Goal: Book appointment/travel/reservation

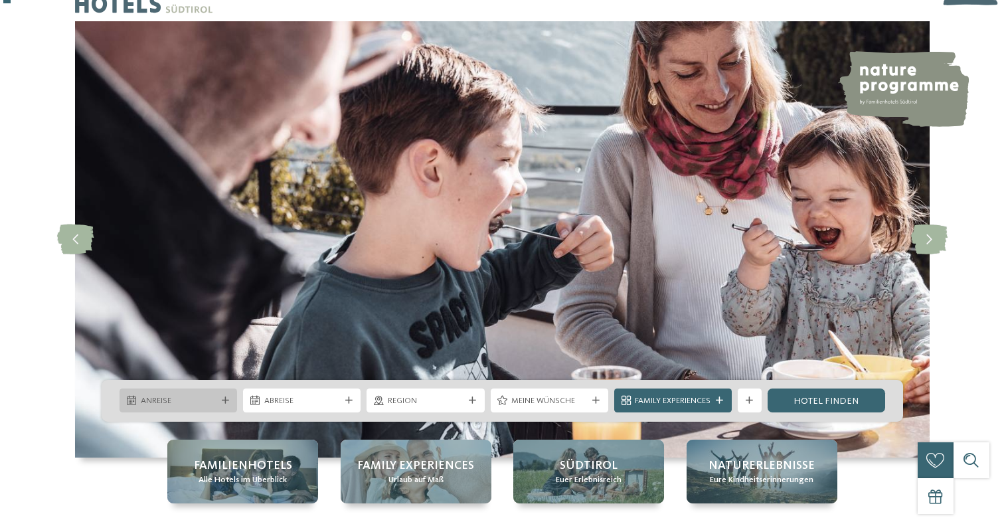
scroll to position [39, 0]
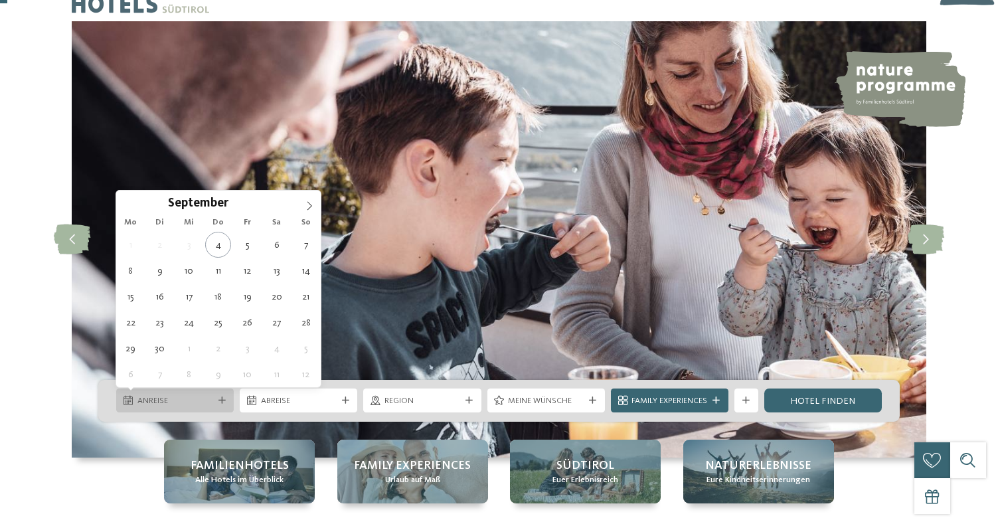
click at [194, 406] on span "Anreise" at bounding box center [175, 401] width 76 height 12
type div "29.09.2025"
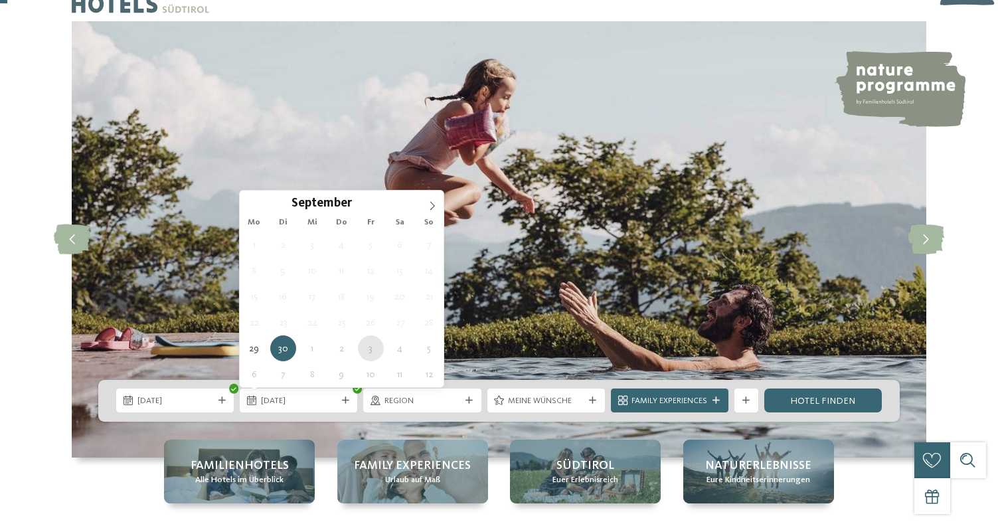
type div "03.10.2025"
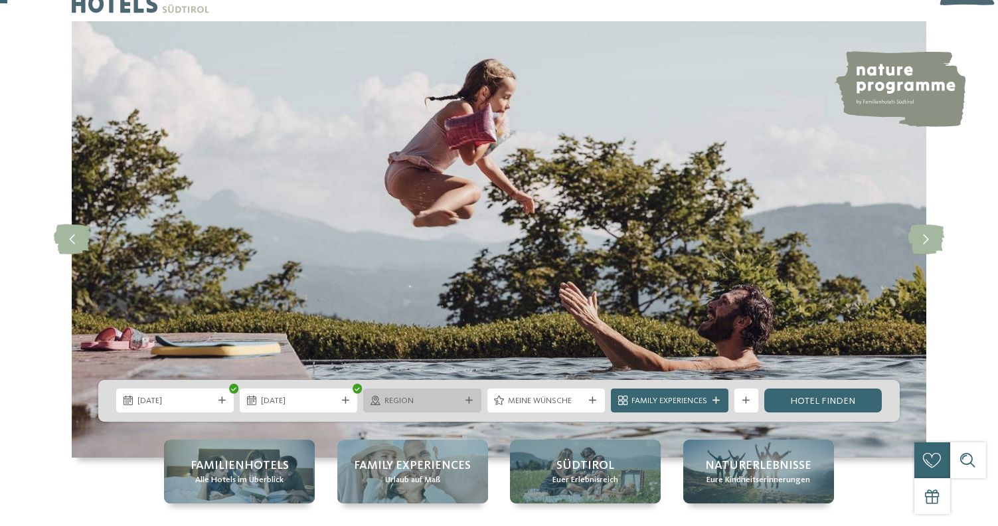
click at [399, 404] on span "Region" at bounding box center [423, 401] width 76 height 12
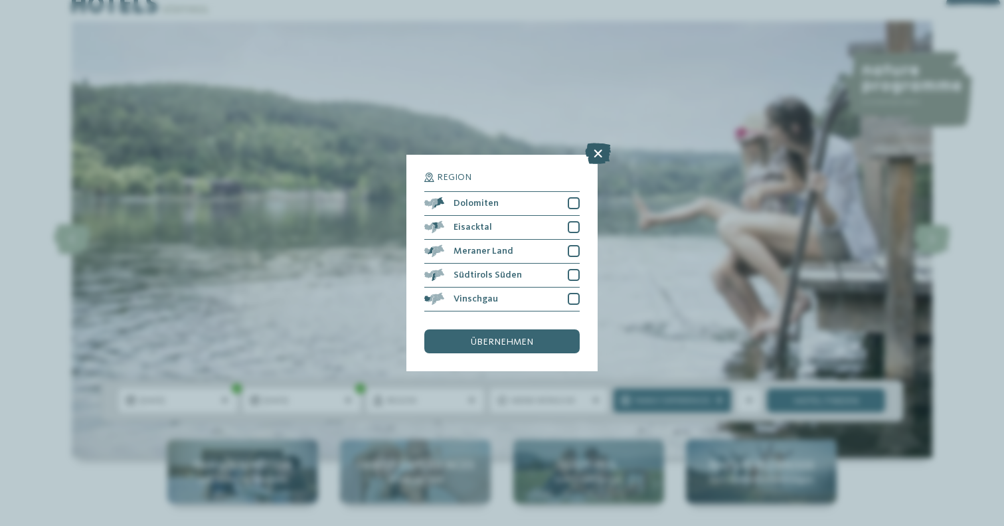
click at [601, 143] on icon at bounding box center [598, 153] width 26 height 21
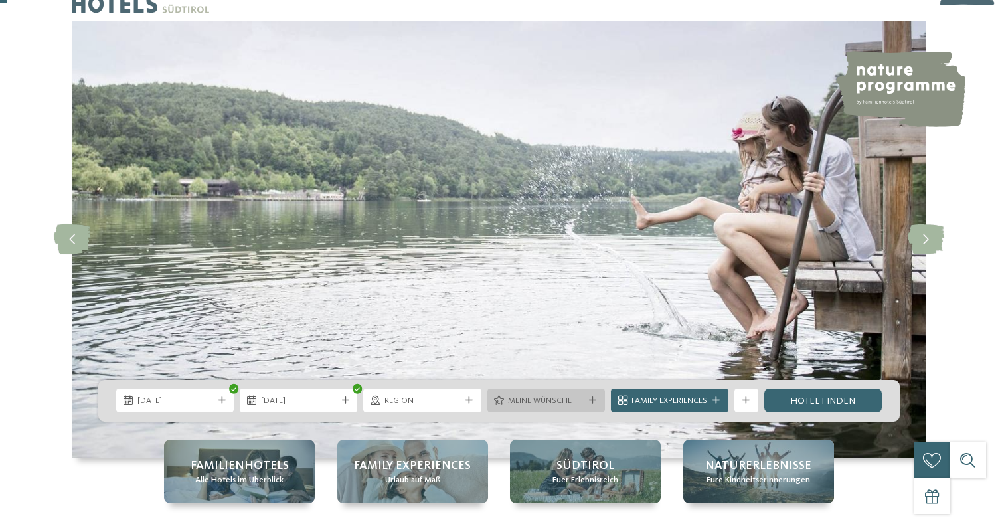
click at [555, 398] on span "Meine Wünsche" at bounding box center [546, 401] width 76 height 12
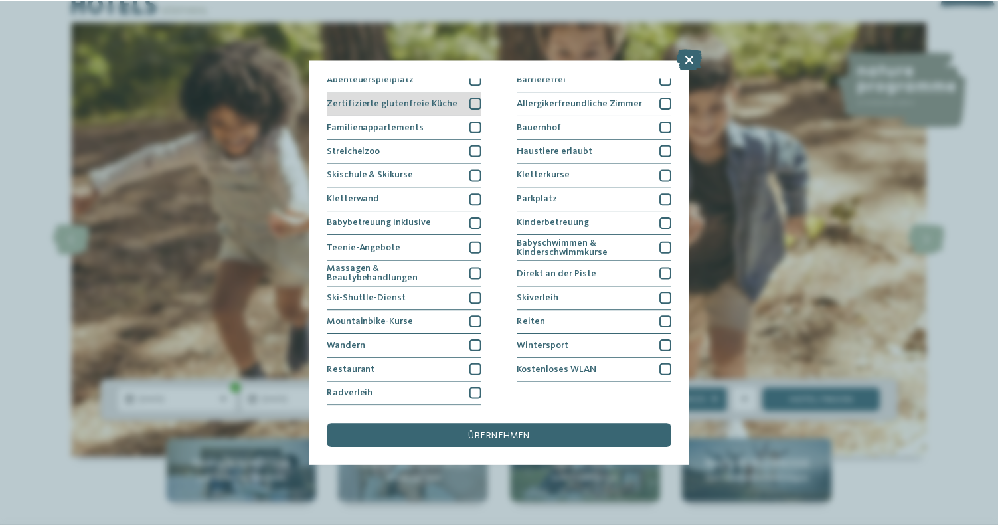
scroll to position [169, 0]
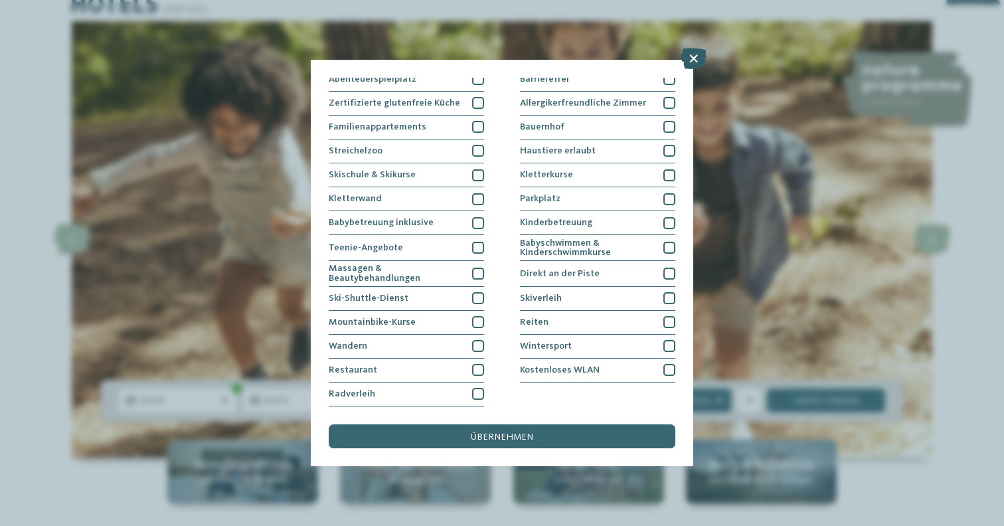
click at [693, 54] on icon at bounding box center [694, 58] width 26 height 21
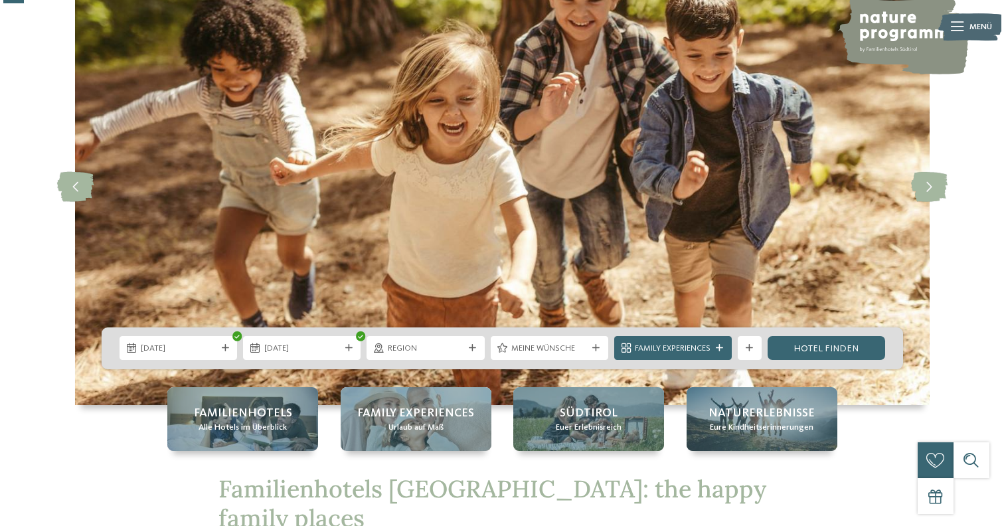
scroll to position [110, 0]
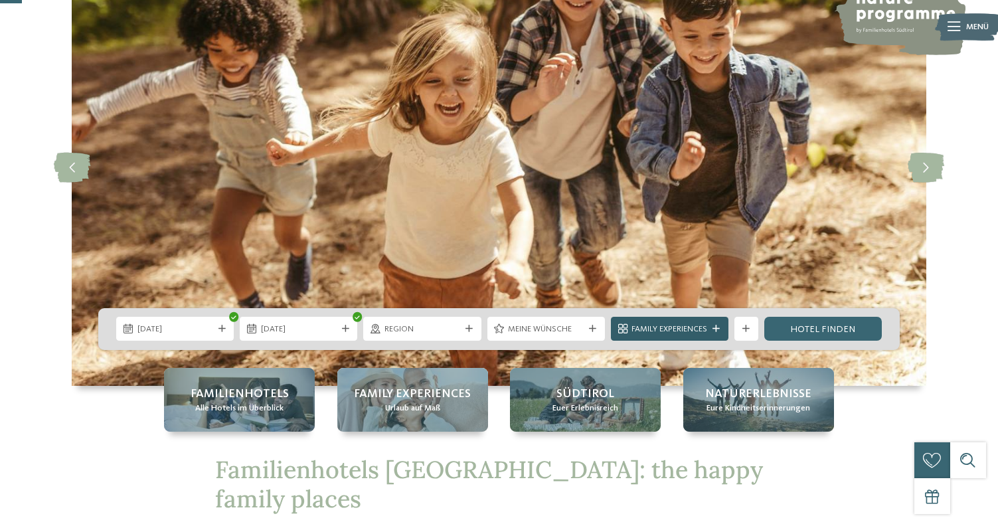
click at [679, 333] on span "Family Experiences" at bounding box center [670, 329] width 76 height 12
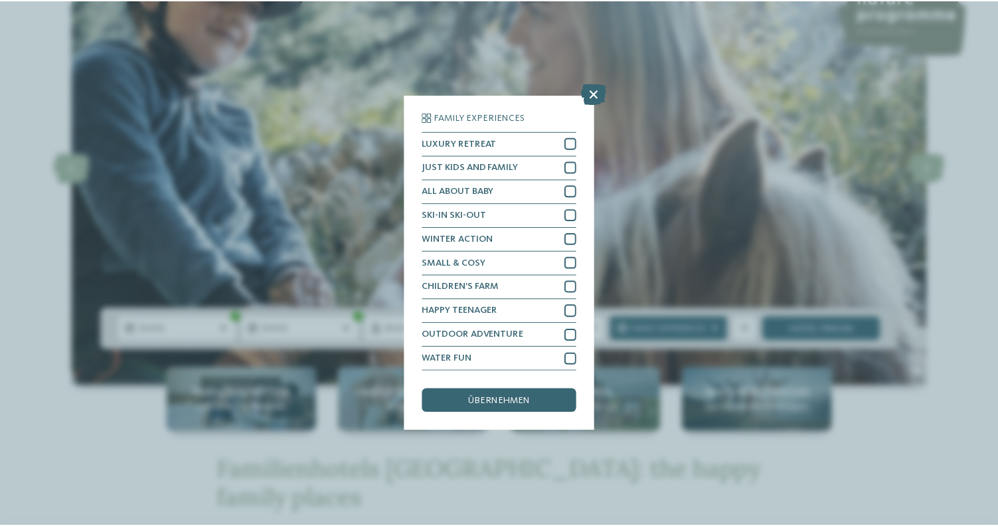
scroll to position [49, 0]
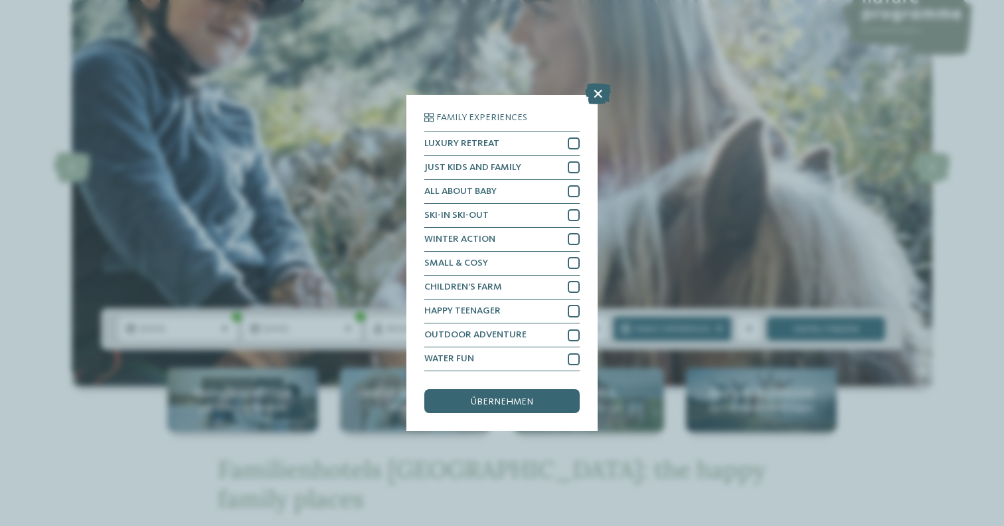
click at [680, 129] on div "Family Experiences LUXURY RETREAT JUST KIDS AND FAMILY" at bounding box center [502, 263] width 1004 height 526
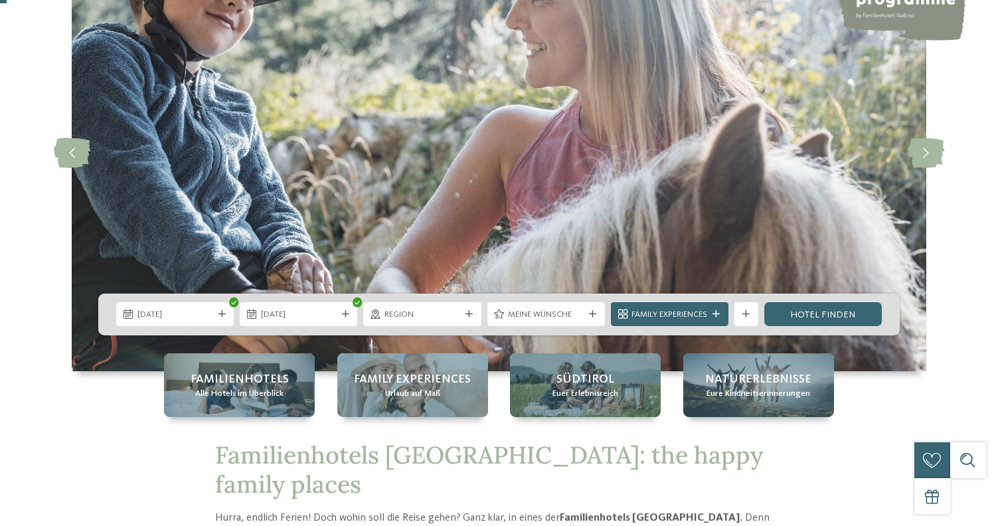
scroll to position [176, 0]
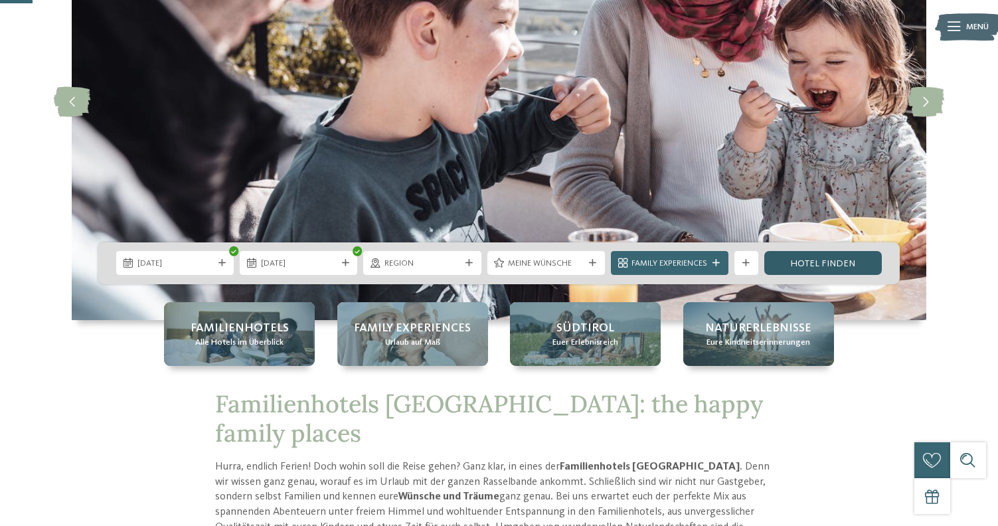
click at [792, 258] on link "Hotel finden" at bounding box center [823, 263] width 118 height 24
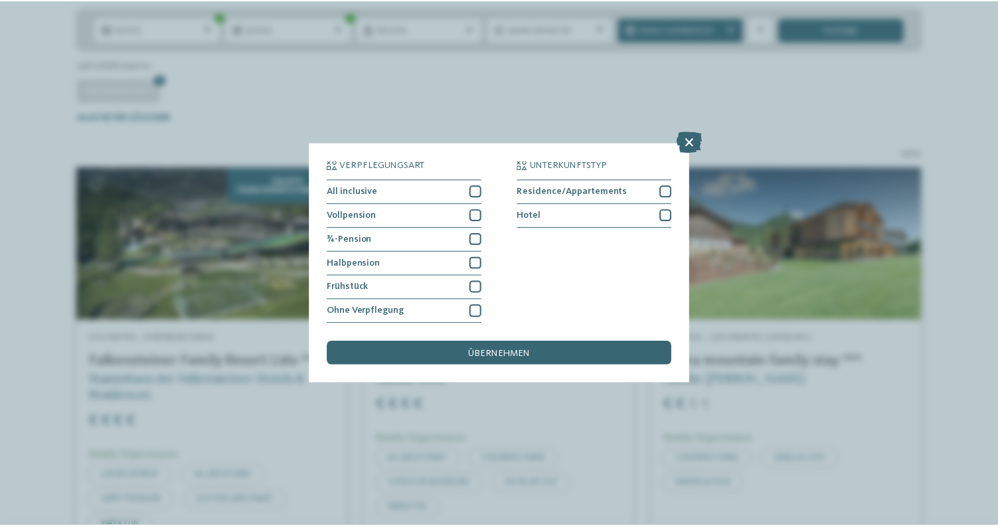
scroll to position [383, 0]
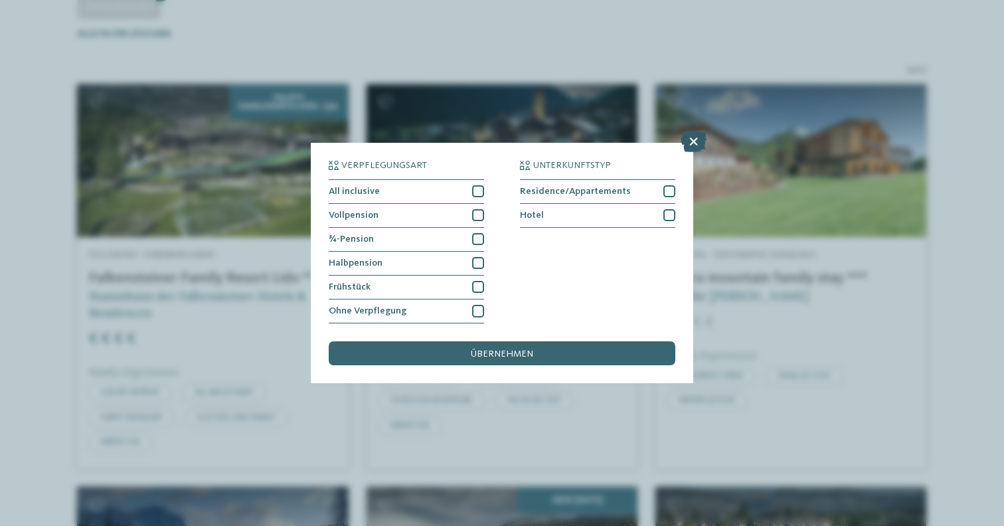
click at [688, 131] on icon at bounding box center [694, 141] width 26 height 21
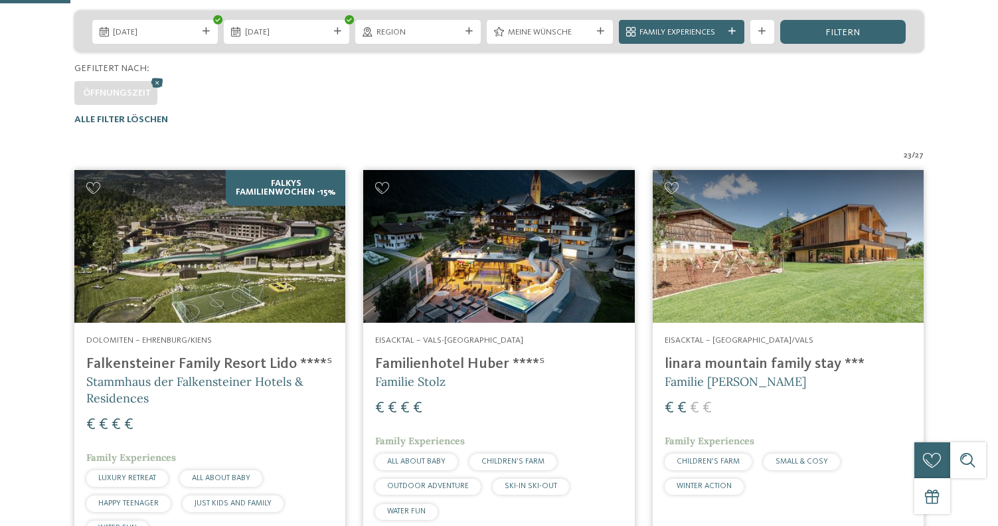
scroll to position [447, 0]
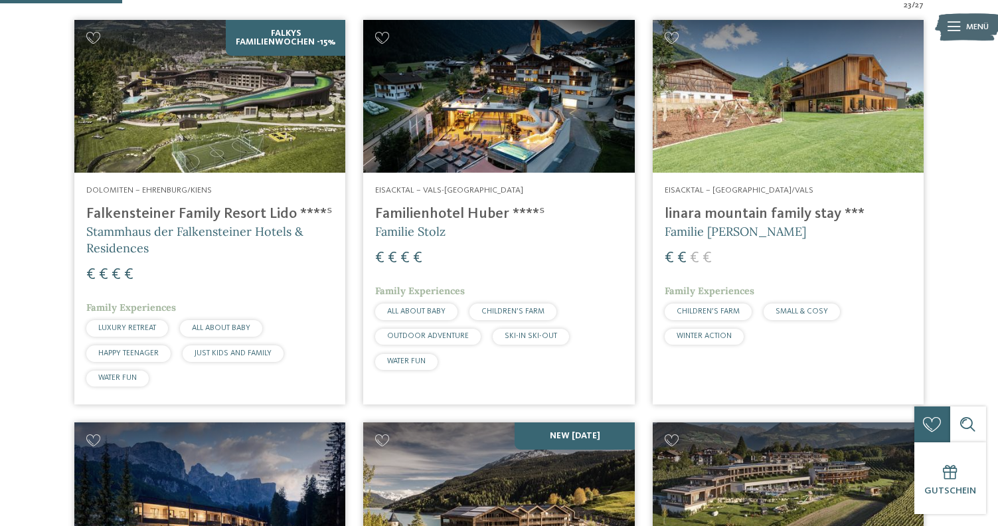
click at [816, 230] on h5 "Familie [PERSON_NAME]" at bounding box center [788, 231] width 247 height 17
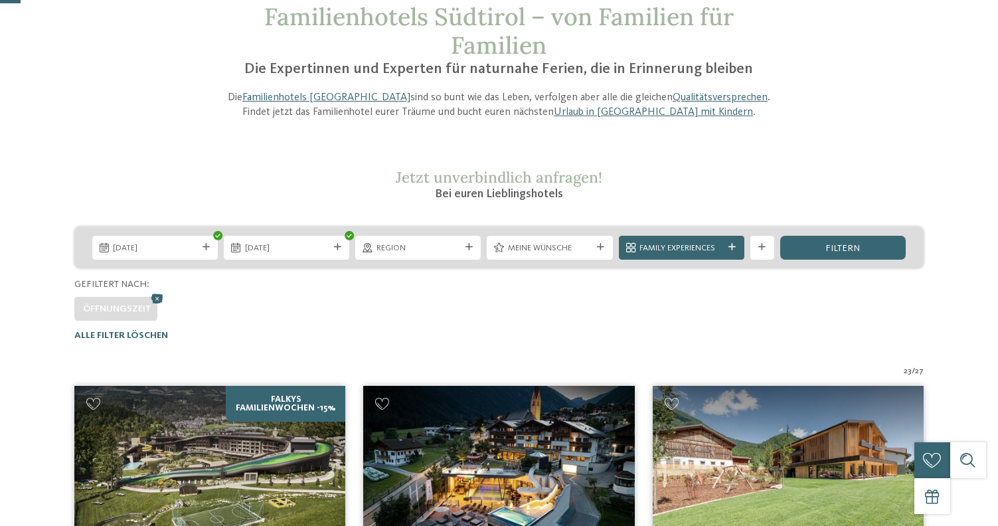
scroll to position [89, 0]
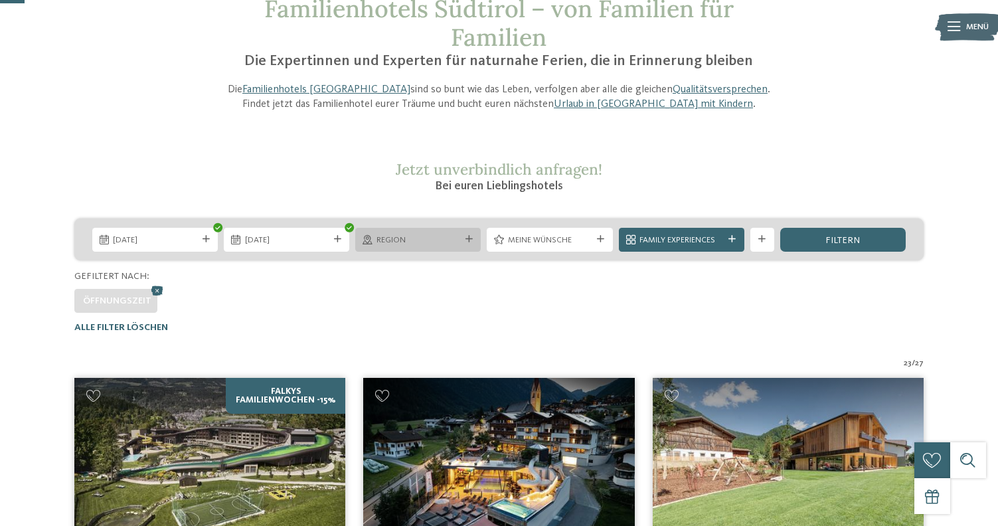
click at [470, 242] on div "Region" at bounding box center [418, 240] width 126 height 24
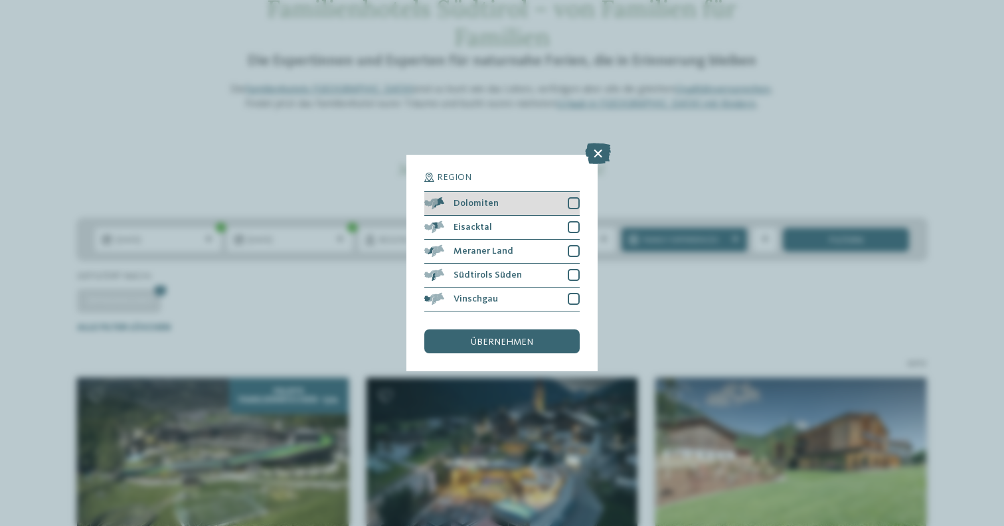
click at [576, 197] on div at bounding box center [574, 203] width 12 height 12
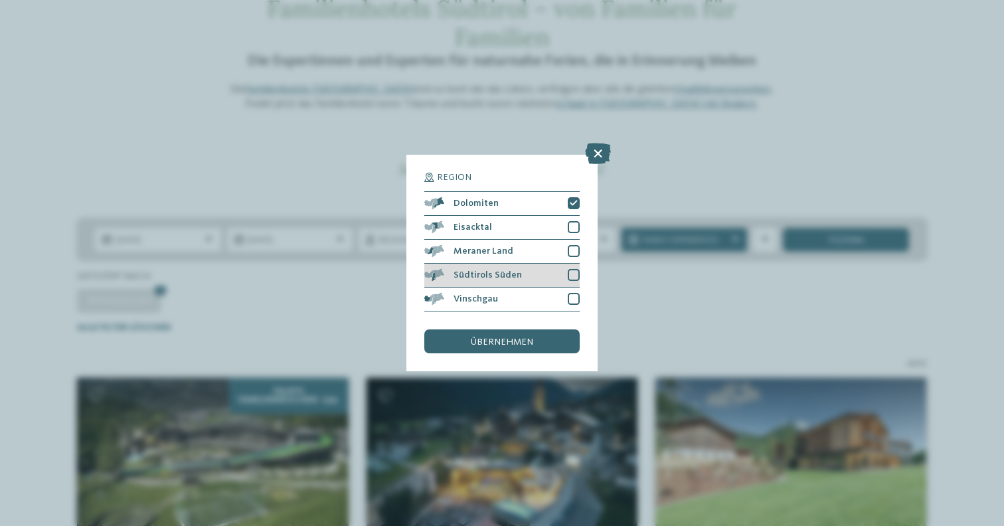
click at [577, 269] on div at bounding box center [574, 275] width 12 height 12
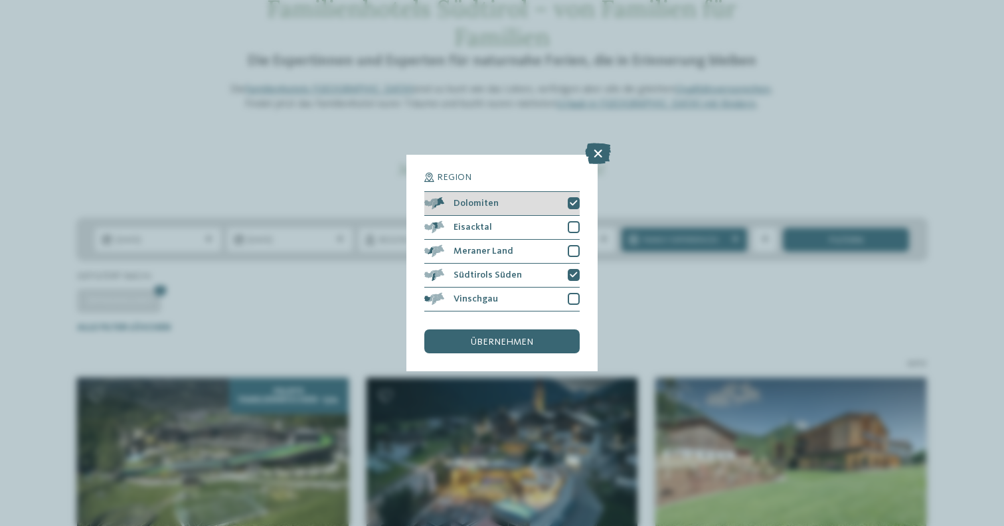
click at [573, 200] on icon at bounding box center [574, 203] width 8 height 7
click at [522, 337] on span "übernehmen" at bounding box center [502, 341] width 62 height 9
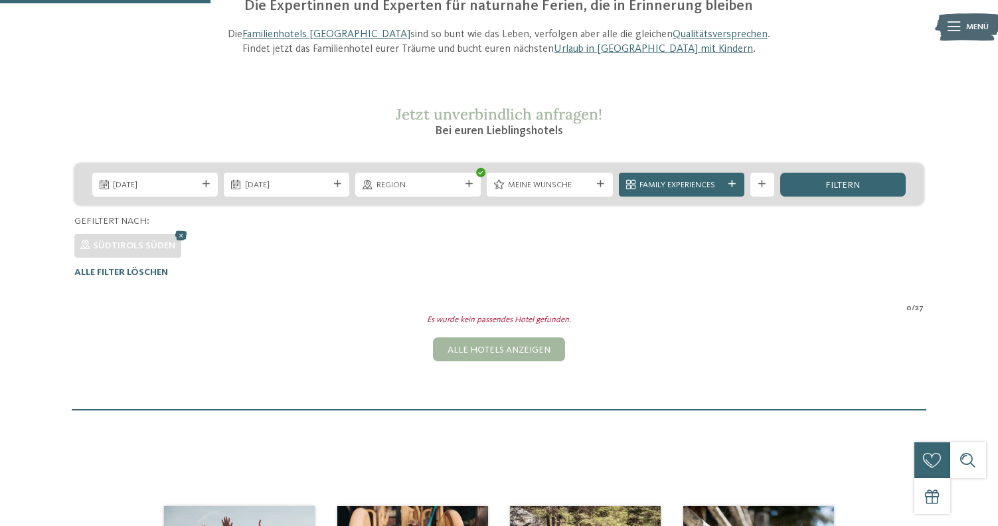
scroll to position [142, 0]
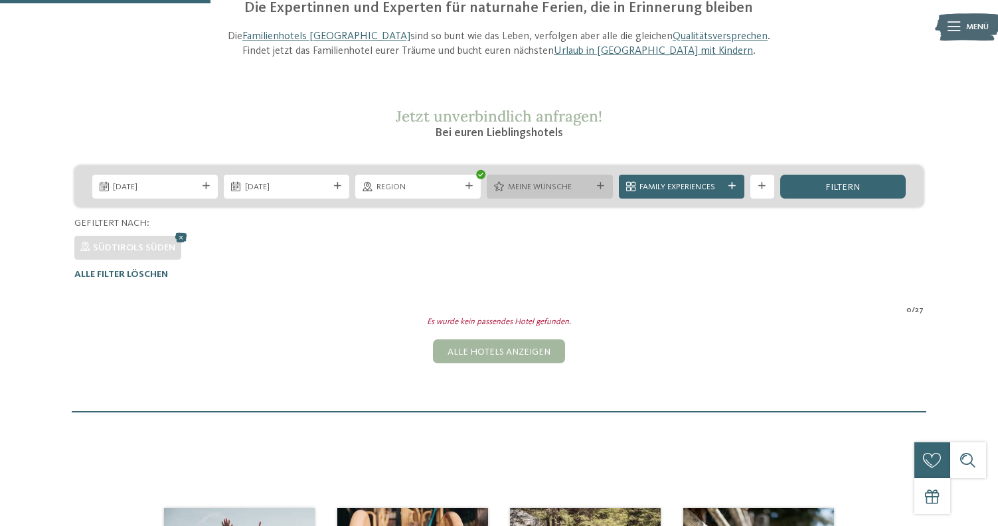
click at [549, 187] on span "Meine Wünsche" at bounding box center [550, 187] width 84 height 12
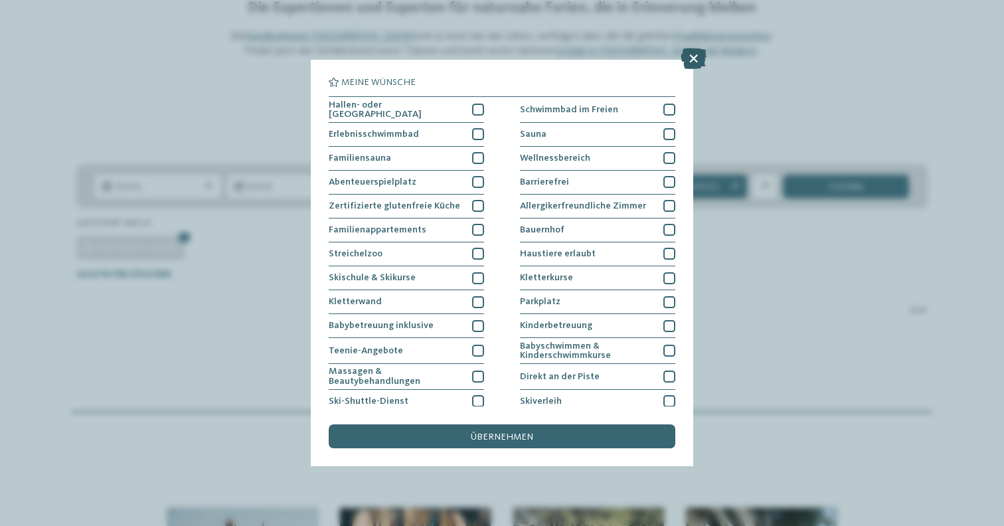
click at [690, 61] on icon at bounding box center [694, 58] width 26 height 21
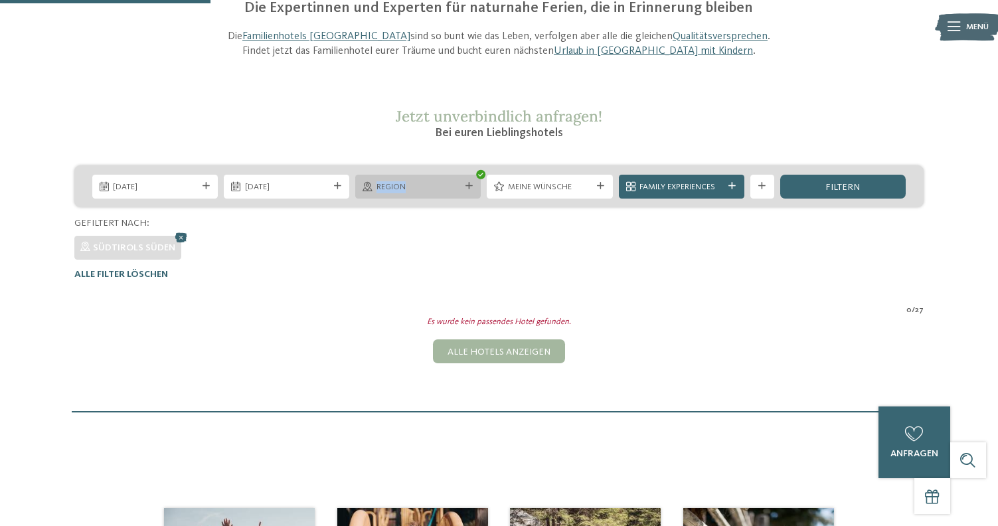
click at [437, 181] on div "Region" at bounding box center [418, 186] width 90 height 13
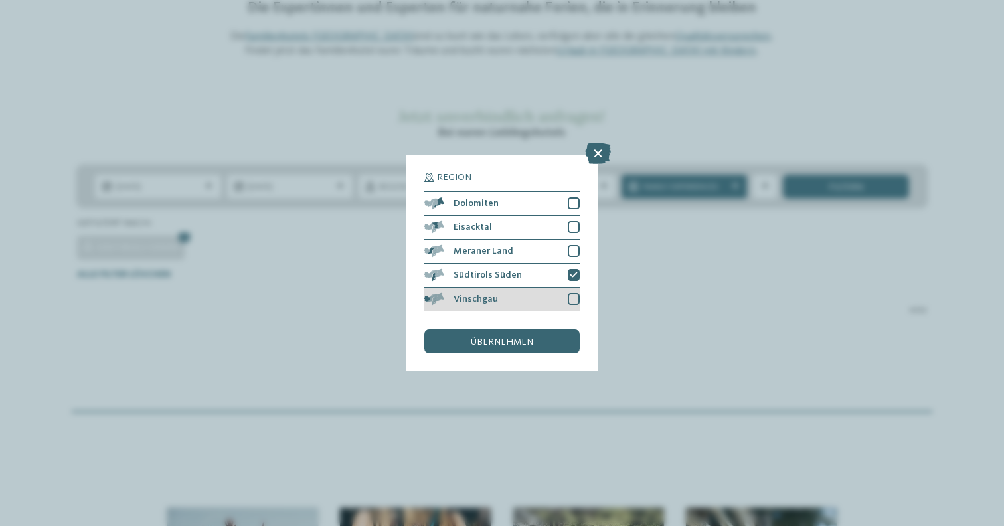
click at [570, 293] on div at bounding box center [574, 299] width 12 height 12
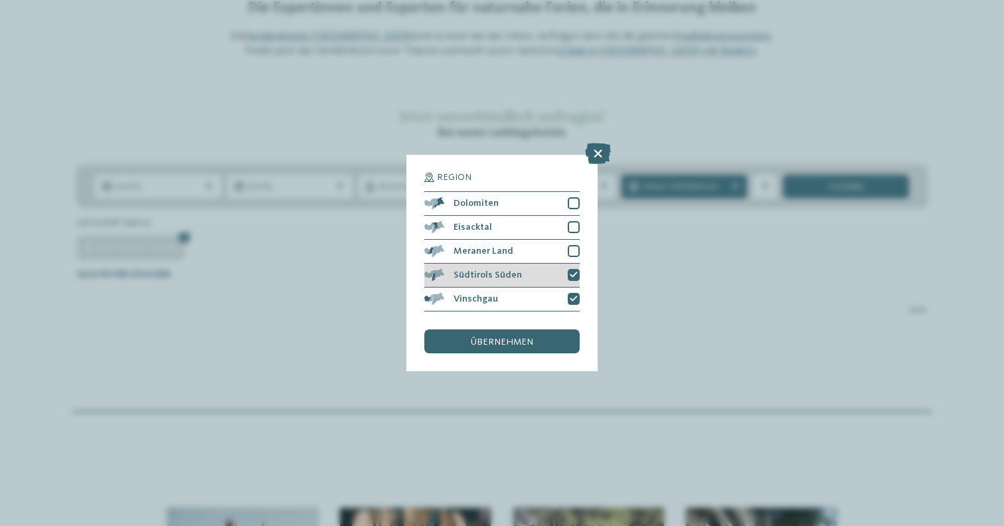
click at [574, 272] on icon at bounding box center [574, 275] width 8 height 7
click at [546, 329] on div "übernehmen" at bounding box center [501, 341] width 155 height 24
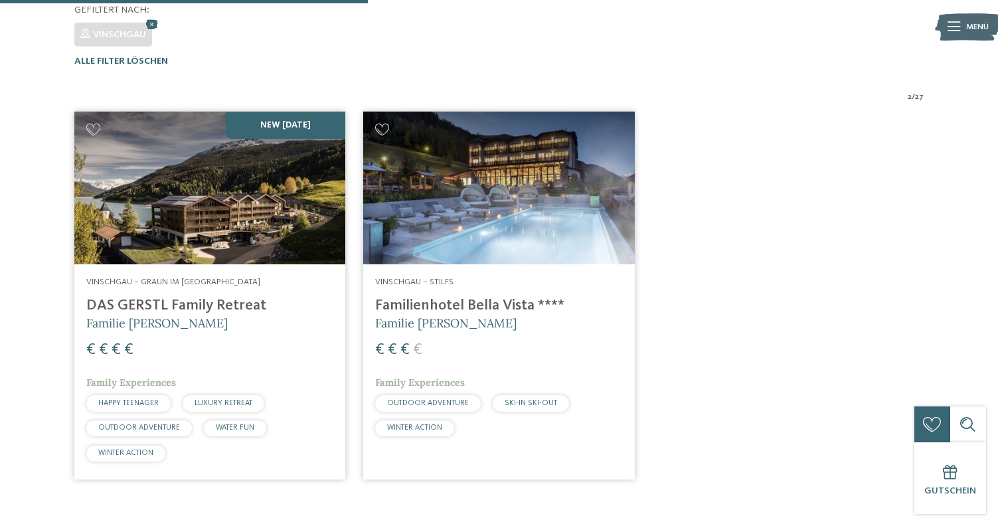
scroll to position [383, 0]
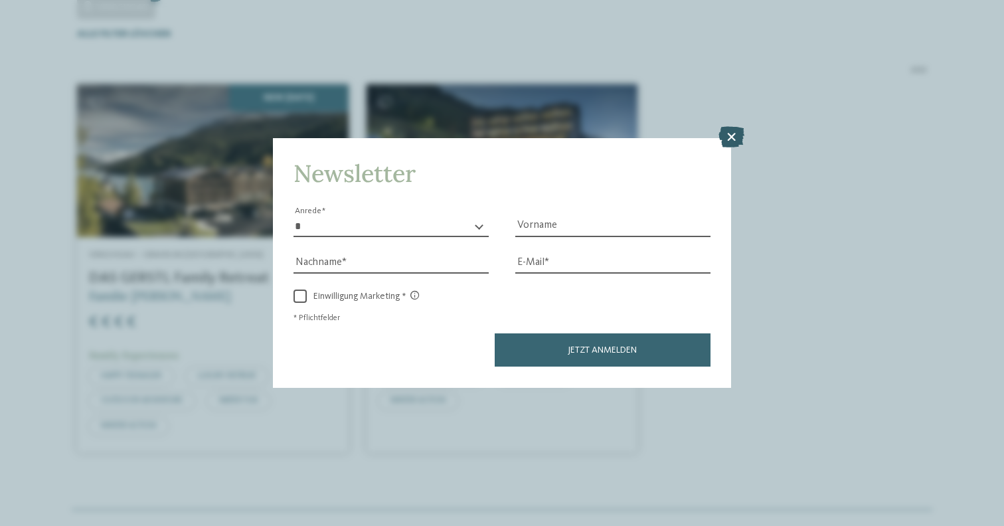
click at [736, 127] on icon at bounding box center [732, 137] width 26 height 21
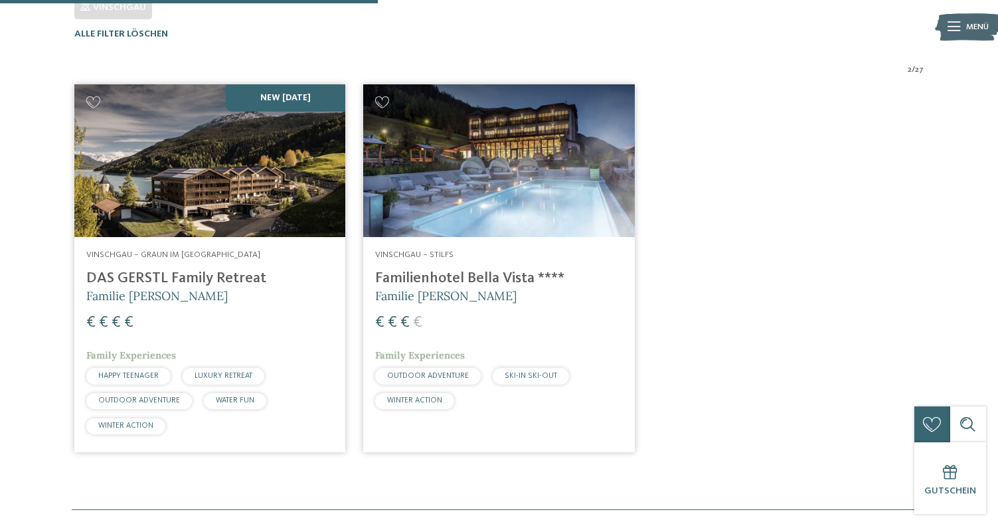
click at [286, 182] on img at bounding box center [209, 160] width 271 height 153
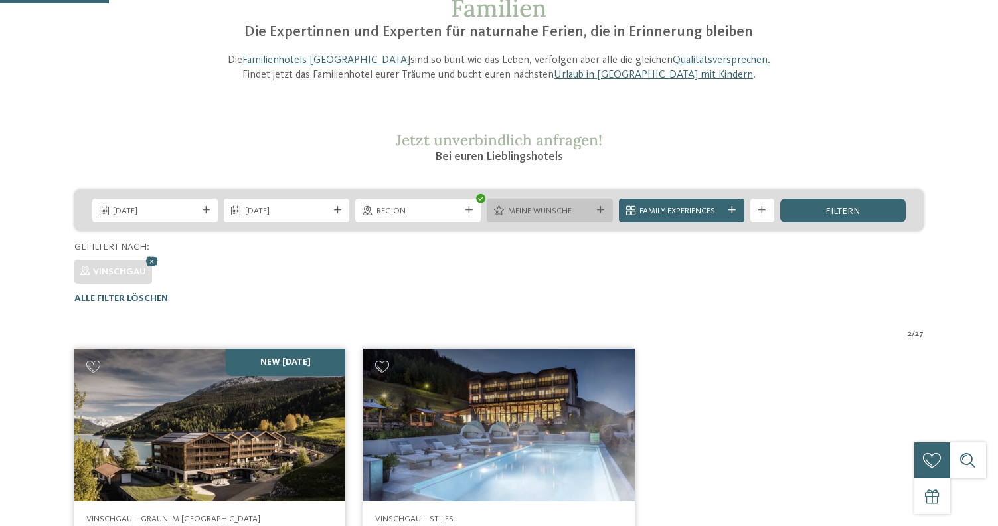
scroll to position [122, 0]
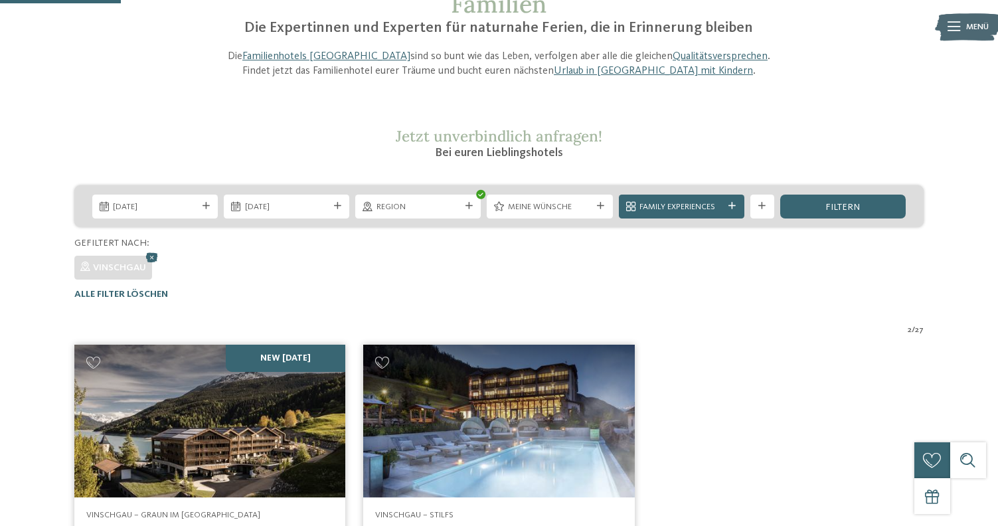
click at [545, 412] on img at bounding box center [498, 421] width 271 height 153
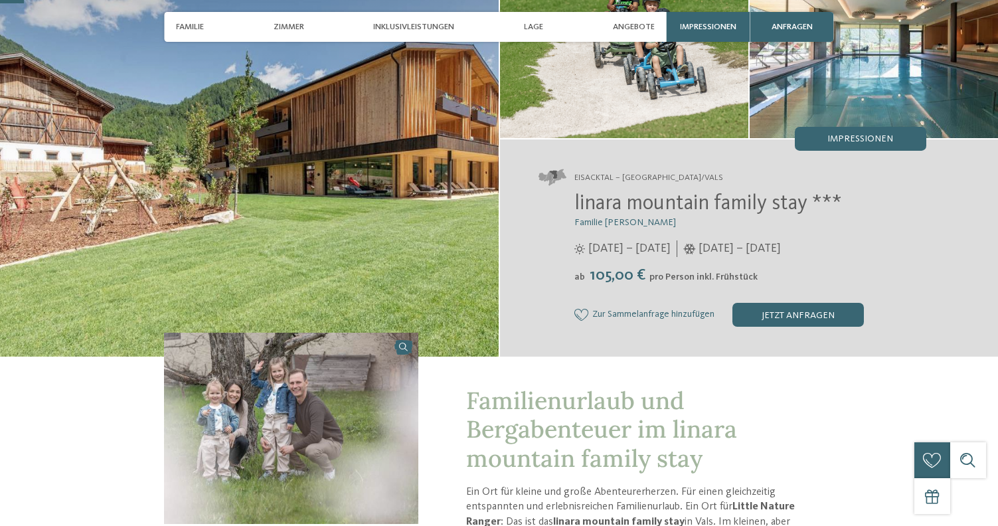
scroll to position [163, 0]
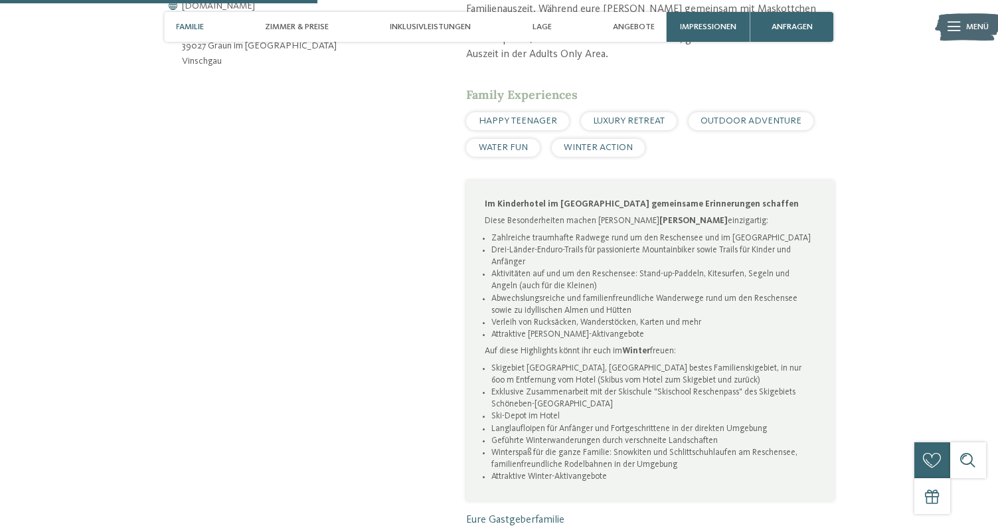
scroll to position [497, 0]
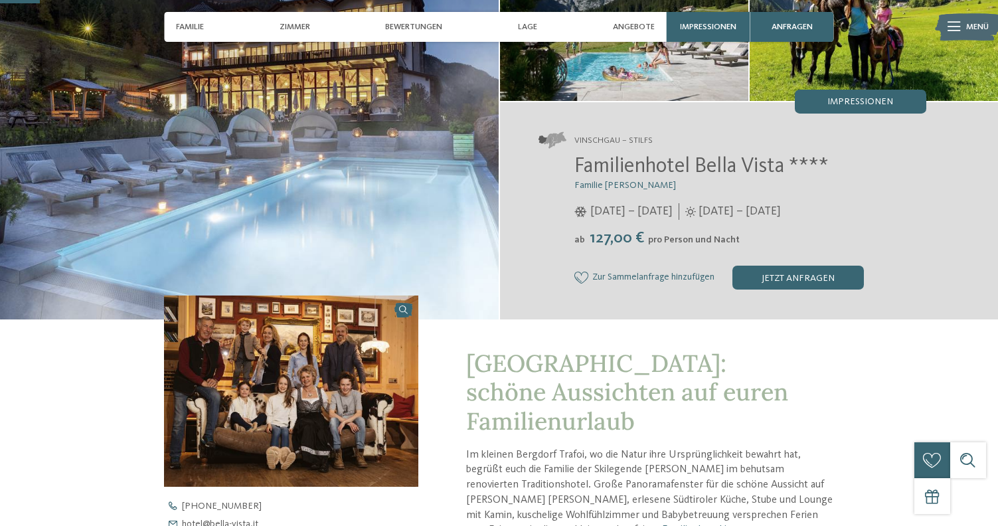
scroll to position [148, 0]
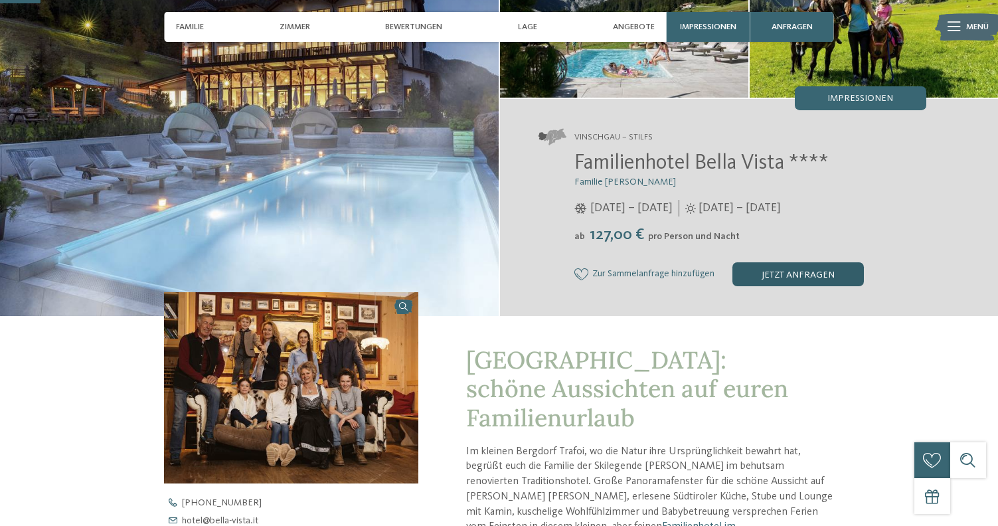
click at [813, 275] on div "jetzt anfragen" at bounding box center [797, 274] width 131 height 24
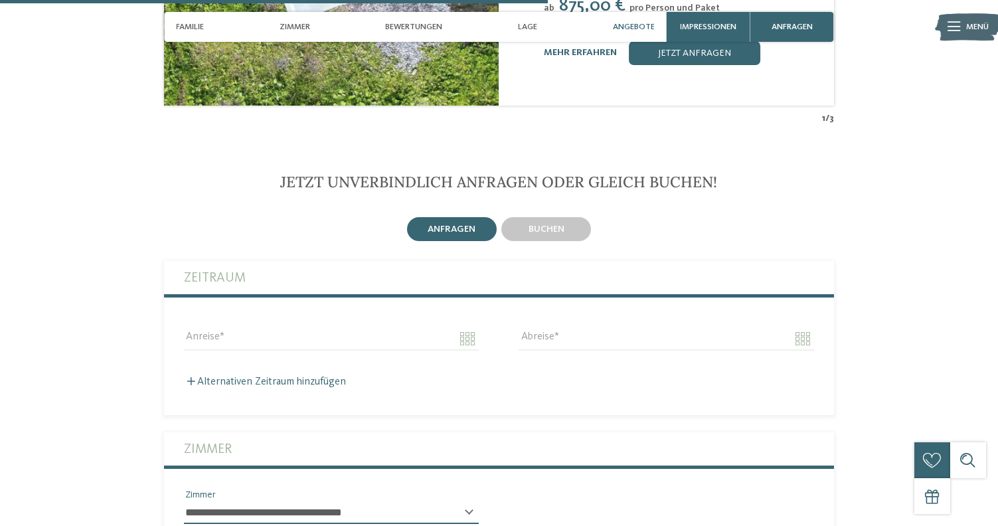
scroll to position [2498, 0]
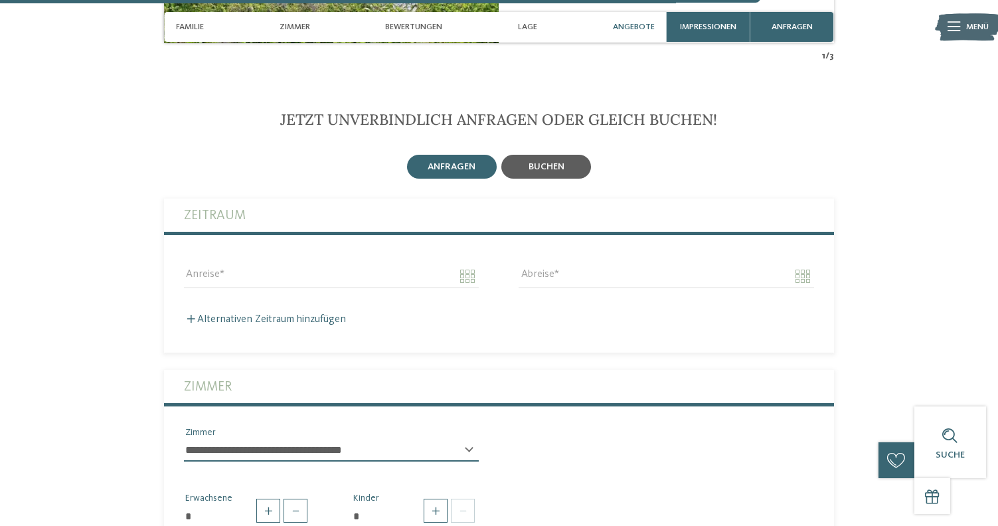
click at [570, 156] on div "buchen" at bounding box center [546, 167] width 90 height 24
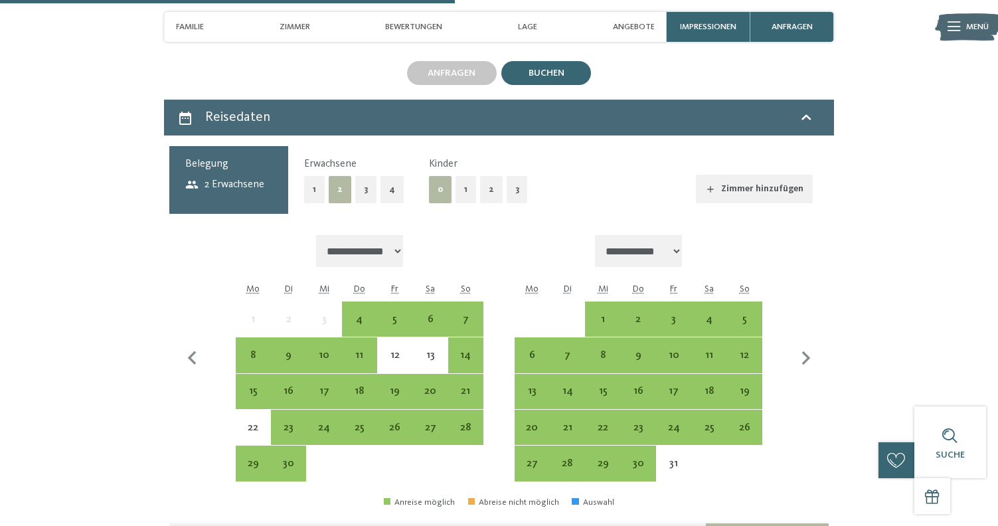
scroll to position [2595, 0]
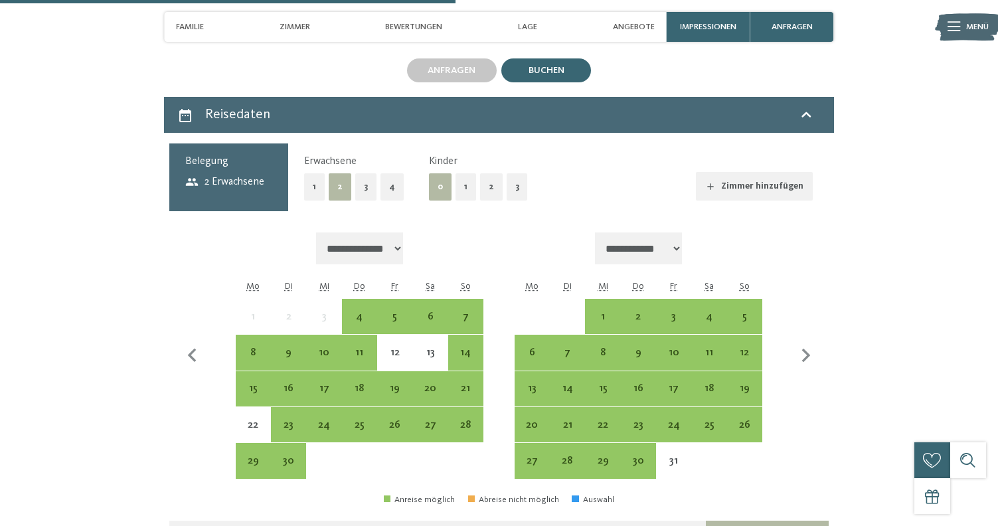
click at [515, 173] on button "3" at bounding box center [517, 186] width 21 height 27
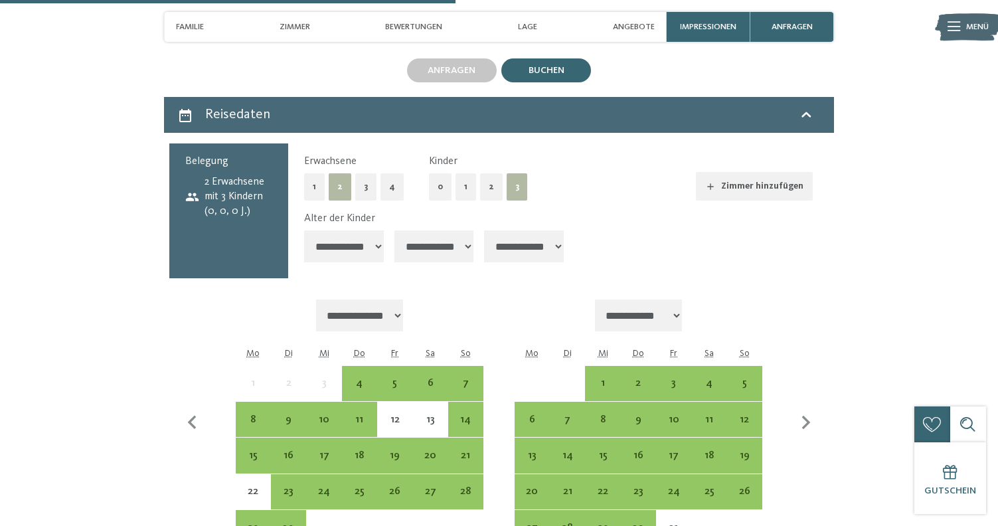
select select "*"
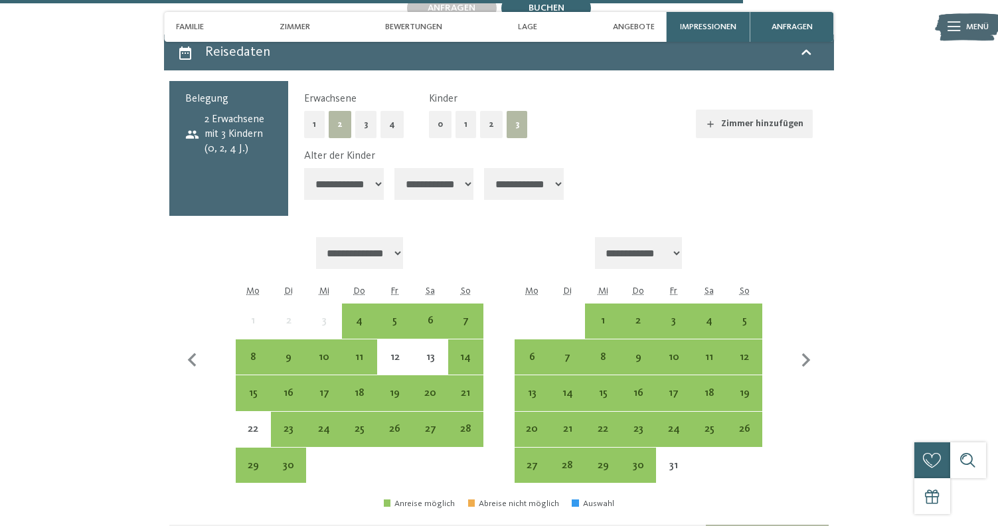
scroll to position [2694, 0]
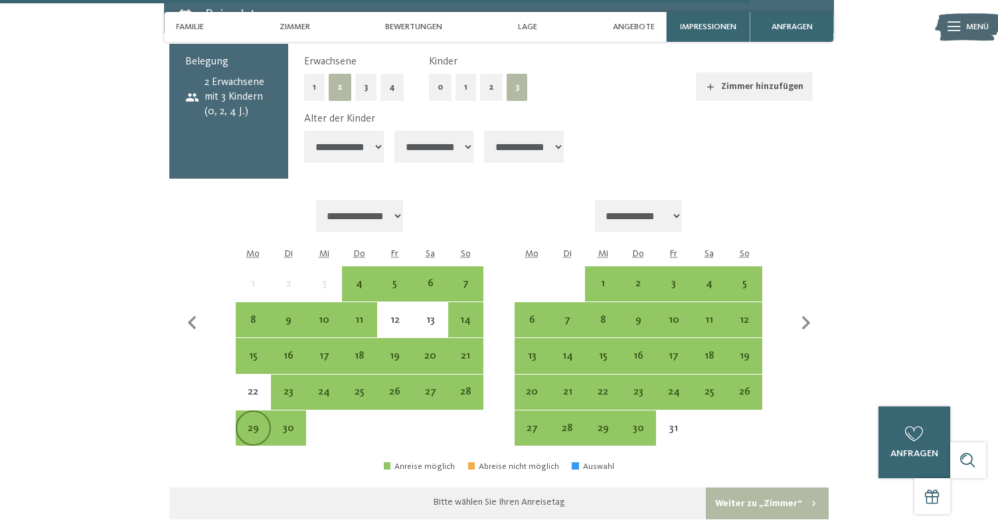
click at [252, 423] on div "29" at bounding box center [253, 439] width 33 height 33
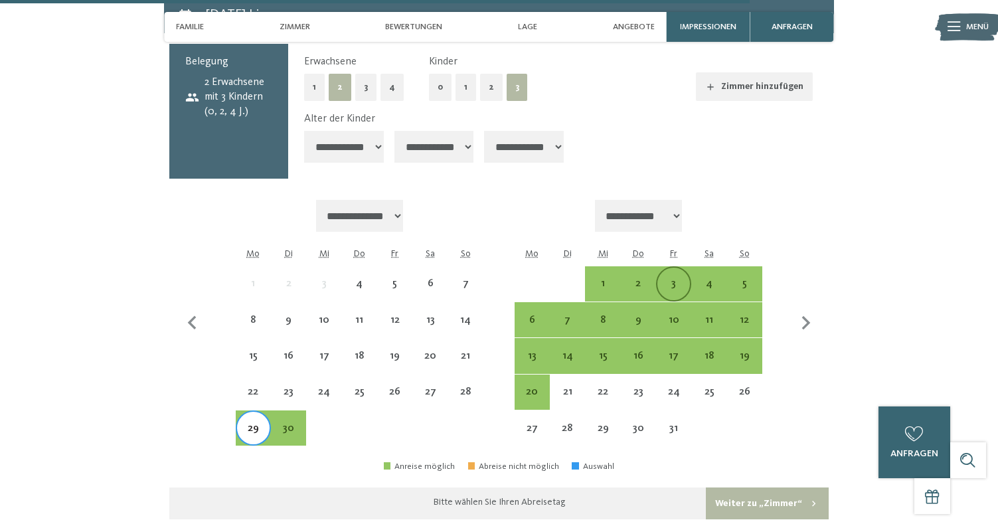
click at [681, 278] on div "3" at bounding box center [673, 294] width 33 height 33
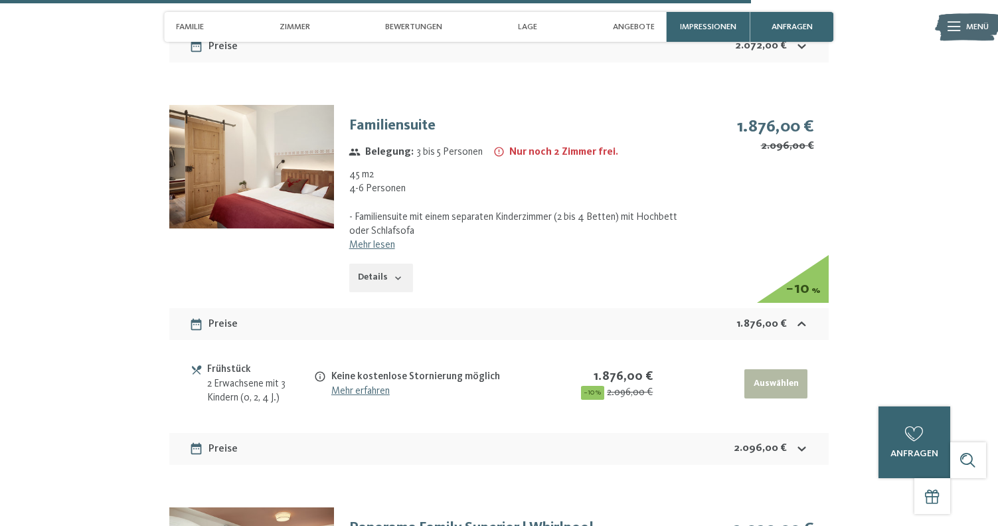
scroll to position [3627, 0]
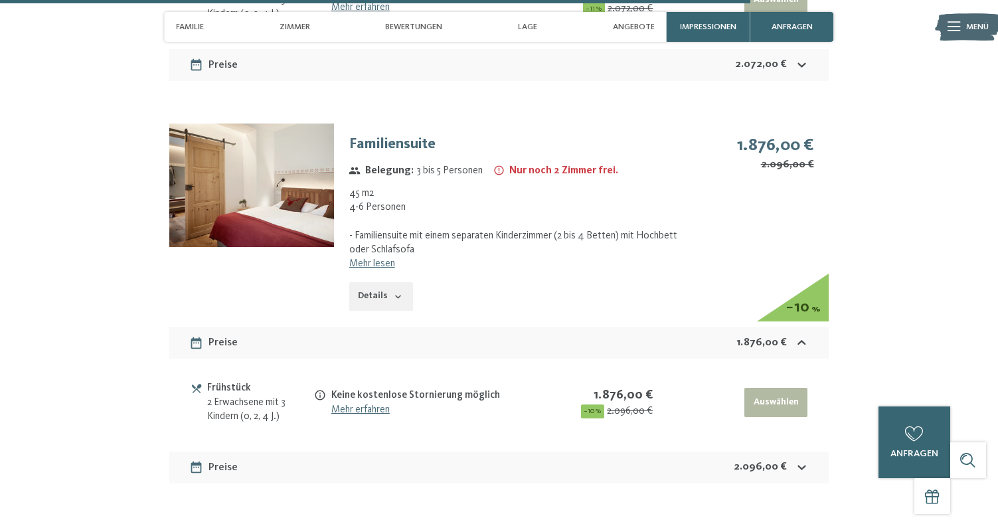
click at [398, 292] on icon "button" at bounding box center [398, 297] width 11 height 11
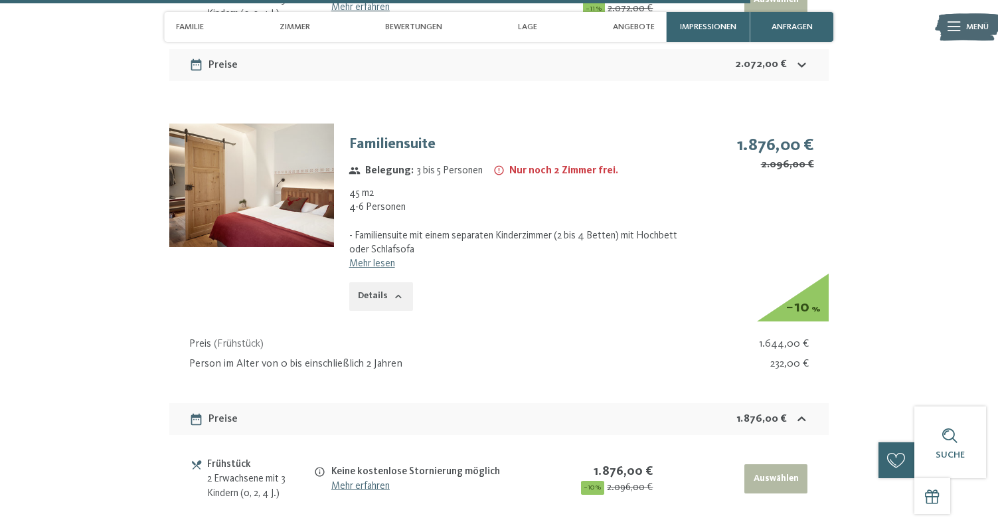
click at [385, 258] on link "Mehr lesen" at bounding box center [372, 263] width 46 height 11
